Goal: Communication & Community: Answer question/provide support

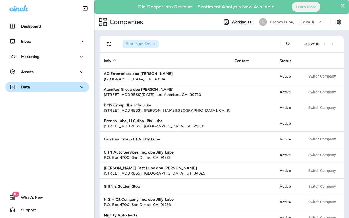
click at [31, 90] on button "Data" at bounding box center [47, 87] width 84 height 10
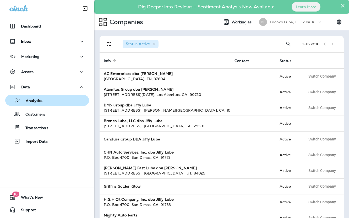
click at [42, 100] on div "Analytics" at bounding box center [47, 101] width 80 height 8
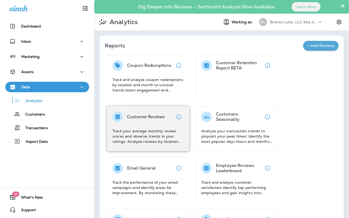
click at [147, 131] on p "Track your average monthly review scores and observe trends in your ratings. An…" at bounding box center [149, 137] width 72 height 16
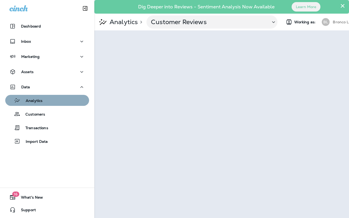
click at [48, 103] on div "Analytics" at bounding box center [47, 101] width 80 height 8
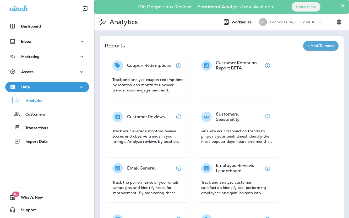
click at [285, 19] on div "Bronco Lube, LLC dba Jiffy Lube" at bounding box center [293, 22] width 47 height 8
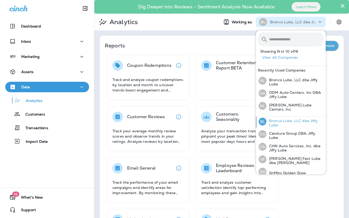
scroll to position [39, 0]
click at [271, 165] on div "[PERSON_NAME] Golden Glow" at bounding box center [283, 171] width 52 height 12
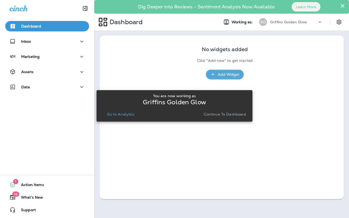
click at [127, 111] on button "Go to Analytics" at bounding box center [121, 114] width 32 height 7
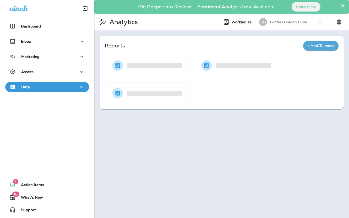
click at [297, 23] on p "Griffins Golden Glow" at bounding box center [288, 22] width 37 height 4
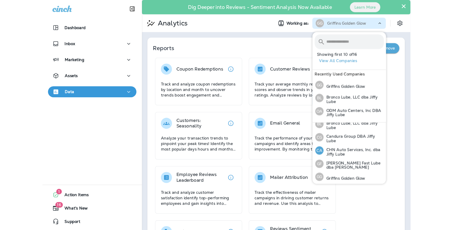
scroll to position [45, 0]
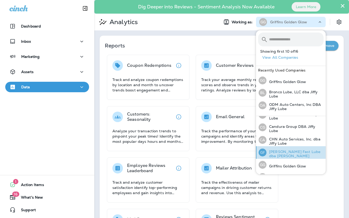
click at [280, 150] on p "[PERSON_NAME] Fast Lube dba [PERSON_NAME]" at bounding box center [295, 154] width 57 height 8
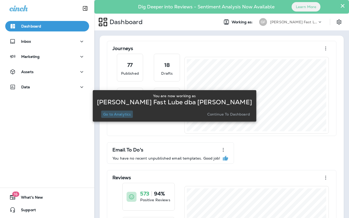
click at [114, 117] on button "Go to Analytics" at bounding box center [117, 114] width 32 height 7
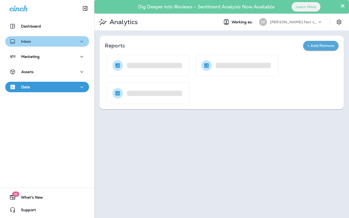
click at [42, 40] on div "Inbox" at bounding box center [47, 41] width 76 height 7
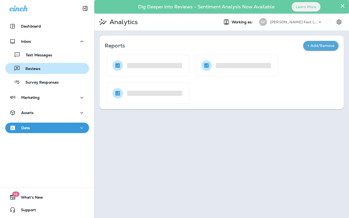
click at [33, 65] on div "Reviews" at bounding box center [23, 69] width 33 height 8
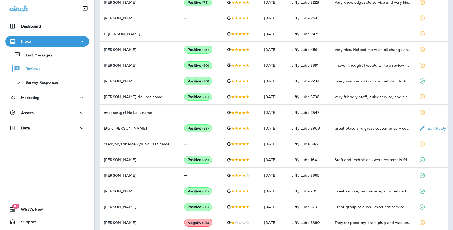
scroll to position [251, 0]
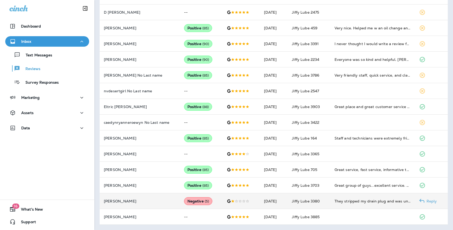
click at [341, 201] on div "They stripped my drain plug and was unable to perform the oil change. Also brok…" at bounding box center [373, 201] width 76 height 5
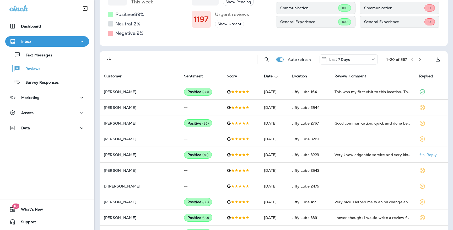
scroll to position [0, 0]
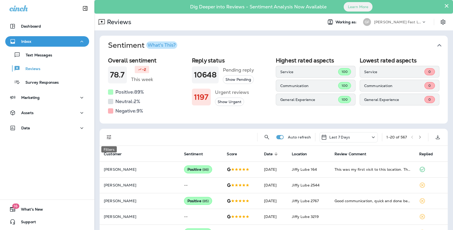
click at [111, 139] on icon "Filters" at bounding box center [109, 137] width 6 height 6
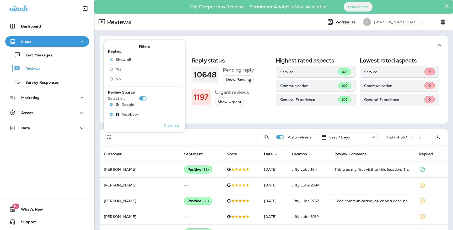
click at [115, 65] on div "Show all Yes No" at bounding box center [122, 69] width 25 height 29
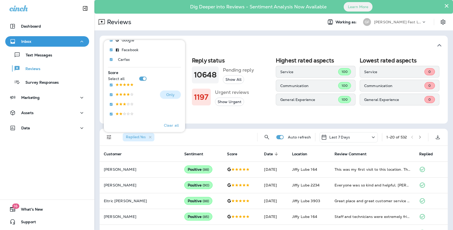
scroll to position [65, 0]
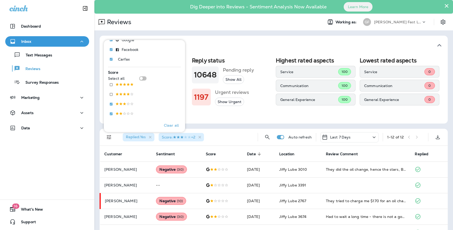
click at [242, 122] on div "Overall sentiment 78.7 -2 This week Positive: 89 % Neutral: 2 % Negative: 9 % R…" at bounding box center [274, 89] width 348 height 68
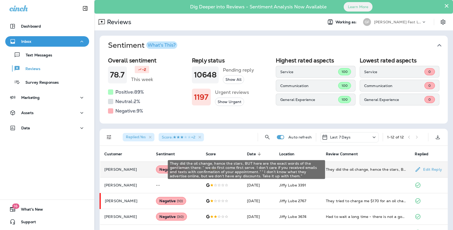
click at [348, 170] on div "They did the oil change, hence the stars, BUT here are the exact words of the g…" at bounding box center [366, 169] width 81 height 5
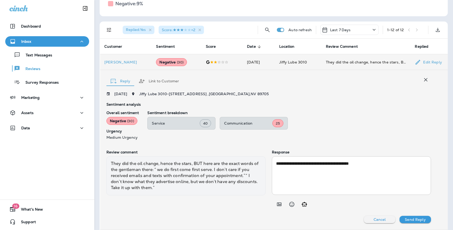
click at [349, 160] on div "**********" at bounding box center [351, 175] width 159 height 39
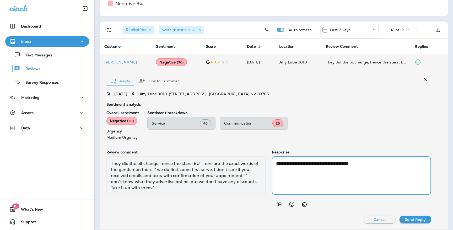
click at [250, 99] on div "**********" at bounding box center [268, 157] width 325 height 131
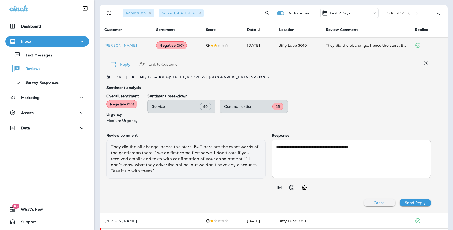
scroll to position [123, 0]
click at [255, 137] on p "Review comment" at bounding box center [185, 136] width 159 height 4
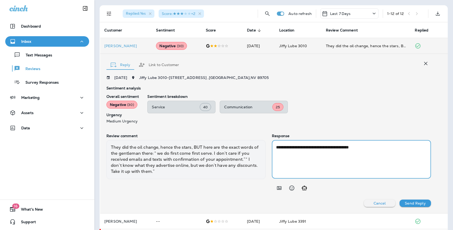
click at [346, 159] on textarea "**********" at bounding box center [351, 159] width 151 height 30
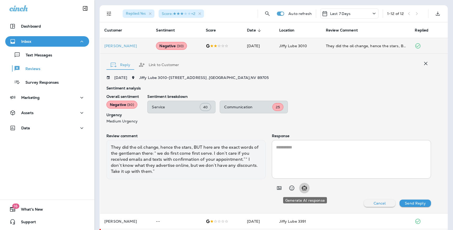
click at [305, 188] on icon "Generate AI response" at bounding box center [304, 188] width 6 height 6
type textarea "**********"
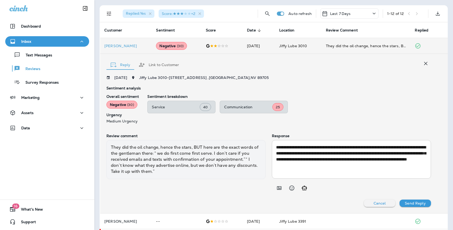
click at [349, 201] on p "Send Reply" at bounding box center [415, 203] width 21 height 4
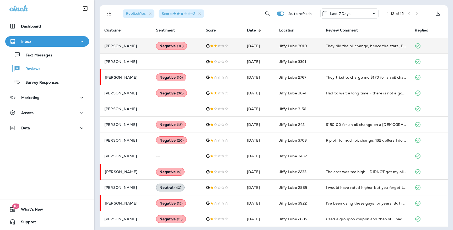
scroll to position [125, 0]
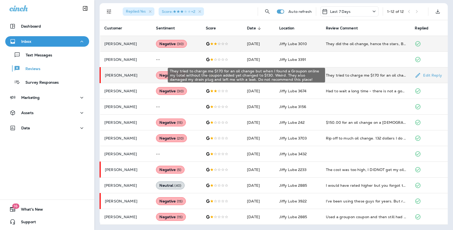
click at [331, 77] on div "They tried to charge me $170 for an oil change but when I found a Groupon onlin…" at bounding box center [366, 75] width 81 height 5
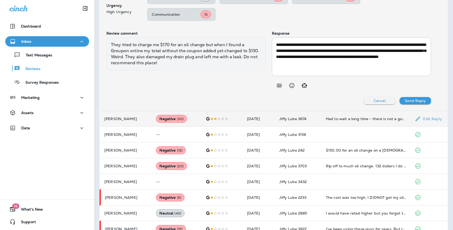
click at [239, 117] on td at bounding box center [222, 119] width 41 height 16
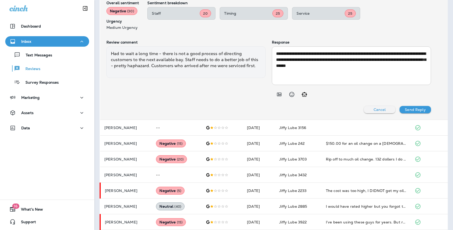
scroll to position [224, 0]
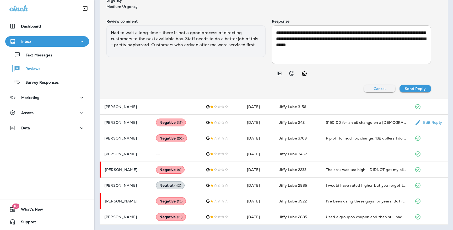
click at [239, 117] on td at bounding box center [222, 123] width 41 height 16
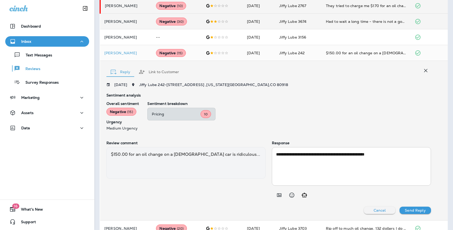
scroll to position [191, 0]
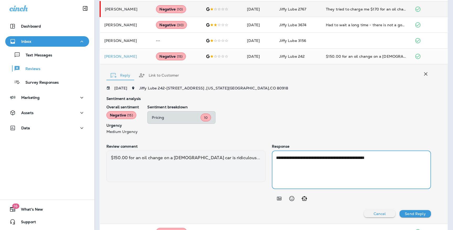
click at [349, 157] on textarea "**********" at bounding box center [351, 170] width 151 height 30
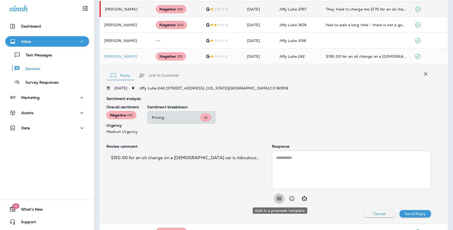
click at [283, 199] on button "Add in a premade template" at bounding box center [279, 198] width 10 height 10
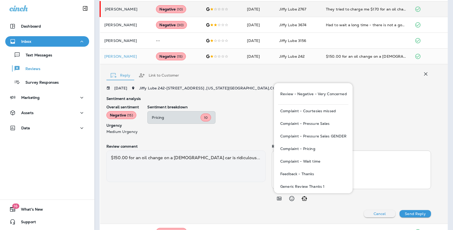
scroll to position [54, 0]
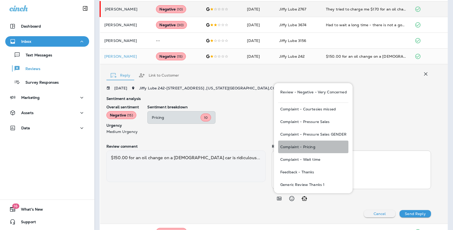
click at [310, 150] on button "Complaint - Pricing" at bounding box center [313, 147] width 70 height 13
type textarea "**********"
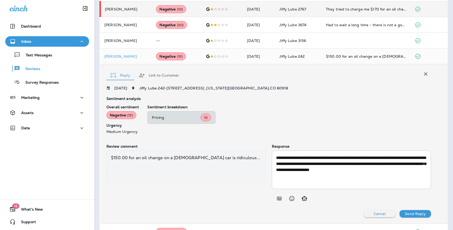
click at [349, 215] on p "Send Reply" at bounding box center [415, 214] width 21 height 4
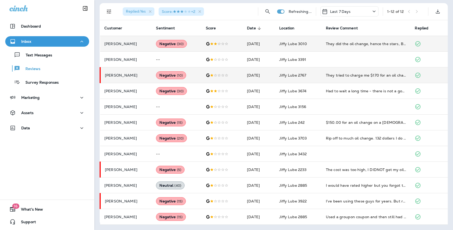
scroll to position [125, 0]
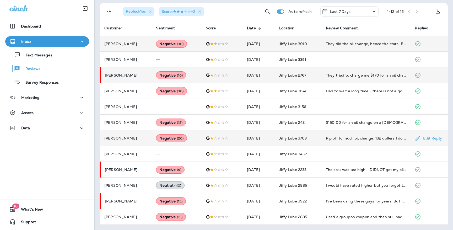
click at [275, 137] on td "[DATE]" at bounding box center [259, 138] width 32 height 16
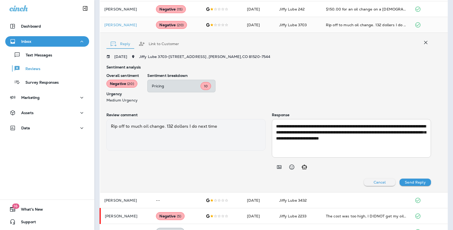
scroll to position [285, 0]
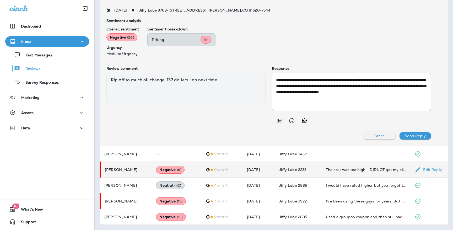
click at [322, 169] on td "Jiffy Lube 2233" at bounding box center [298, 170] width 47 height 16
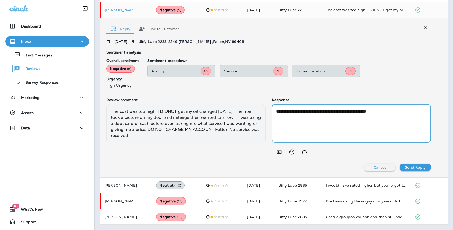
click at [347, 117] on textarea "**********" at bounding box center [351, 123] width 151 height 30
click at [304, 149] on button "Generate AI response" at bounding box center [304, 152] width 10 height 10
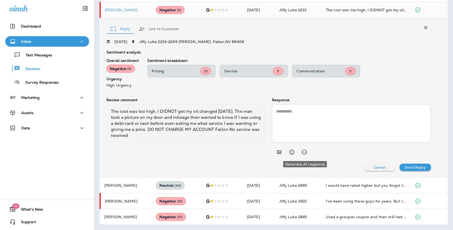
type textarea "**********"
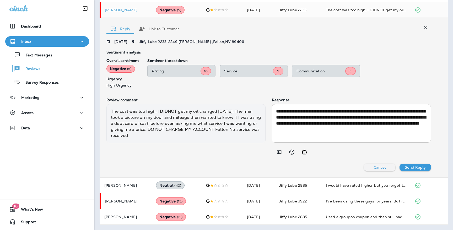
click at [349, 164] on button "Send Reply" at bounding box center [415, 167] width 31 height 7
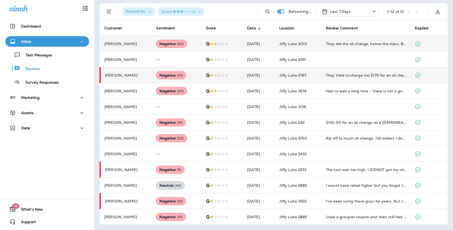
scroll to position [125, 0]
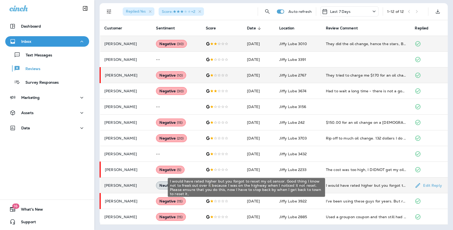
click at [337, 187] on div "I would have rated higher but you forgot to reset my oil sensor. Good thing I k…" at bounding box center [366, 185] width 81 height 5
